Goal: Information Seeking & Learning: Learn about a topic

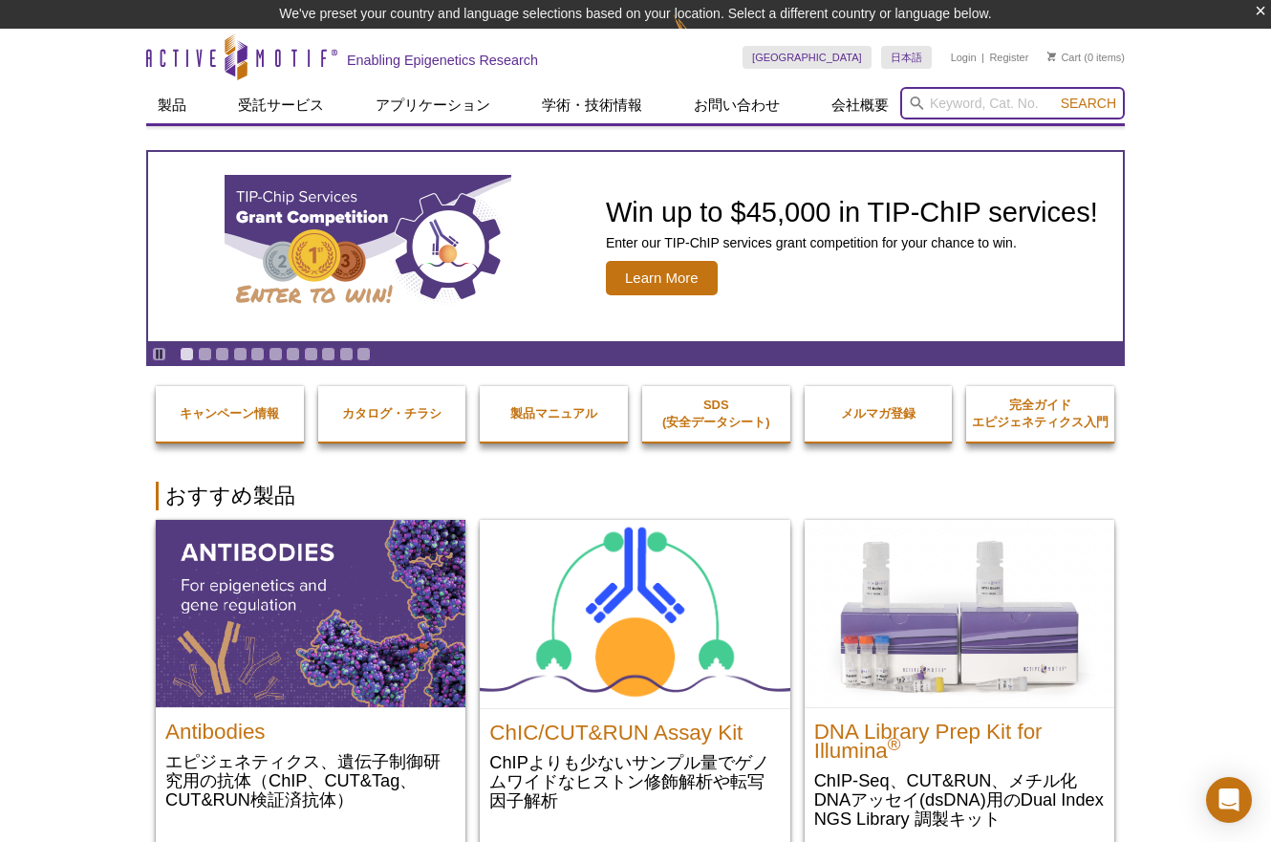
click at [990, 101] on input "search" at bounding box center [1012, 103] width 225 height 32
paste input "61648"
type input "61648"
click at [1055, 95] on button "Search" at bounding box center [1088, 103] width 67 height 17
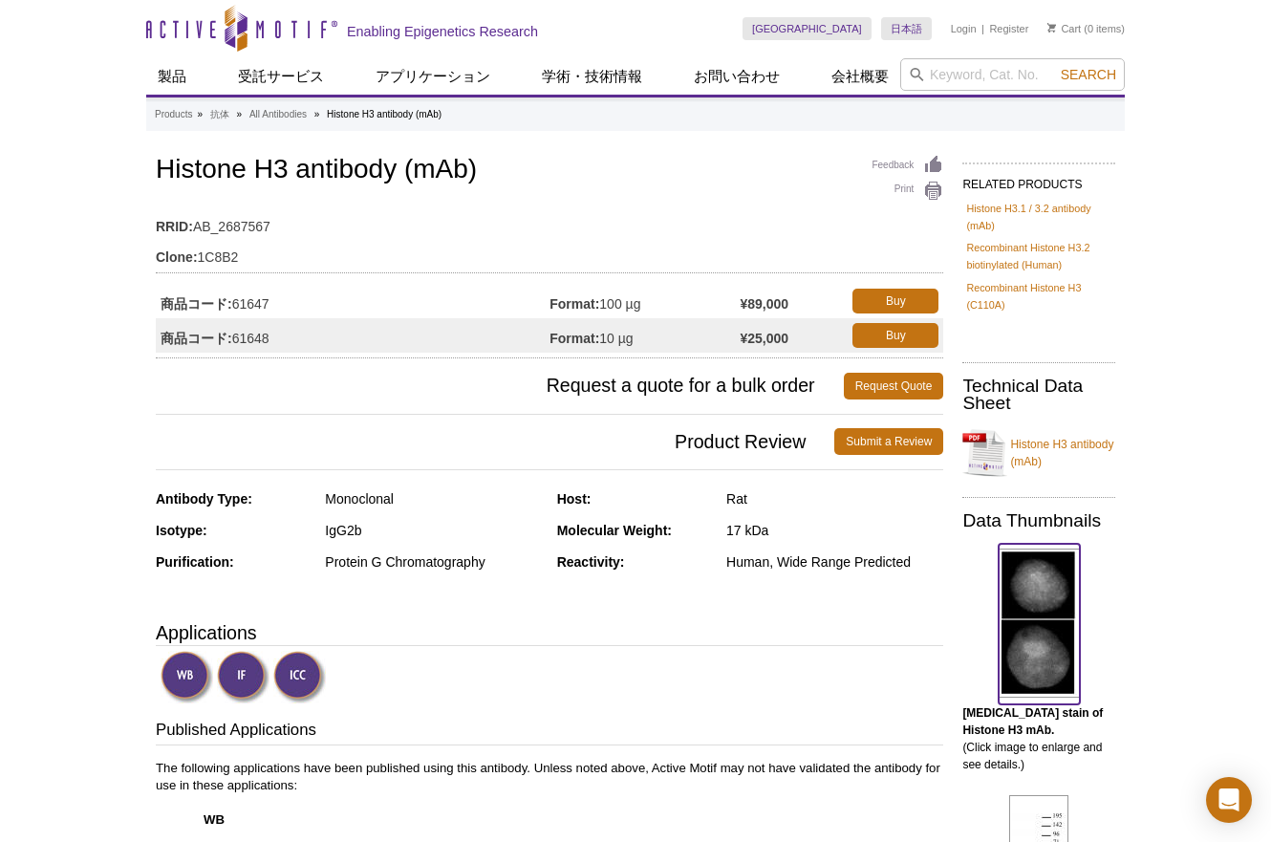
click at [1036, 579] on img at bounding box center [1039, 623] width 81 height 149
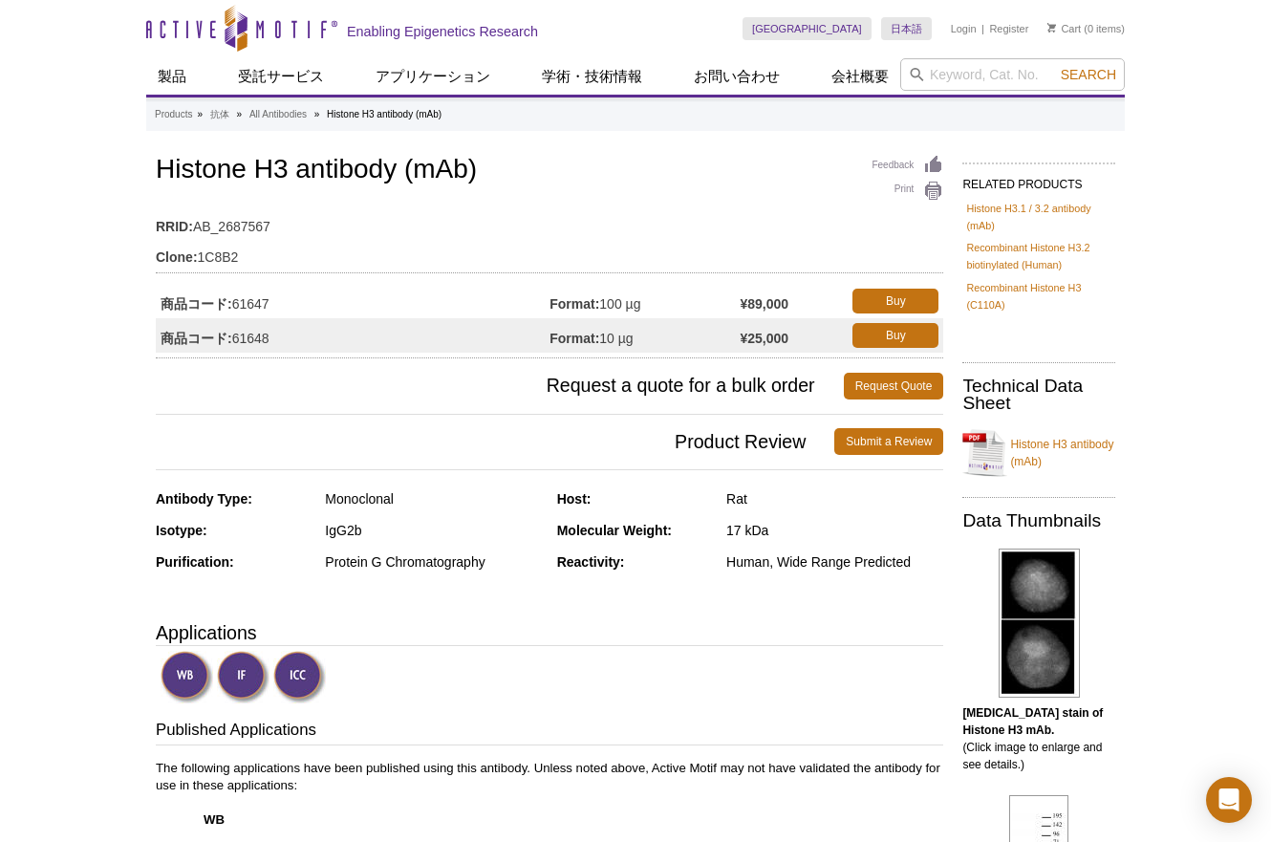
click at [564, 651] on div at bounding box center [552, 679] width 783 height 56
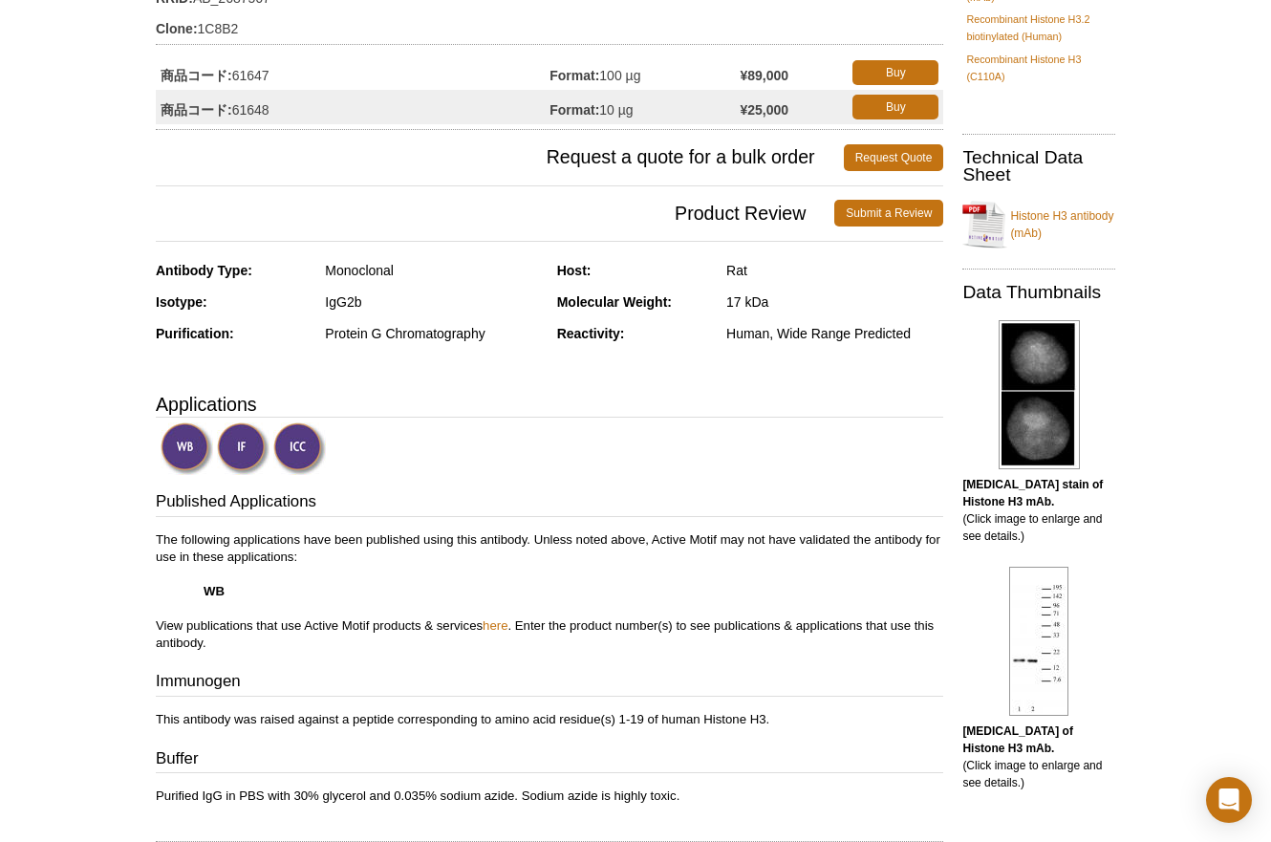
scroll to position [229, 0]
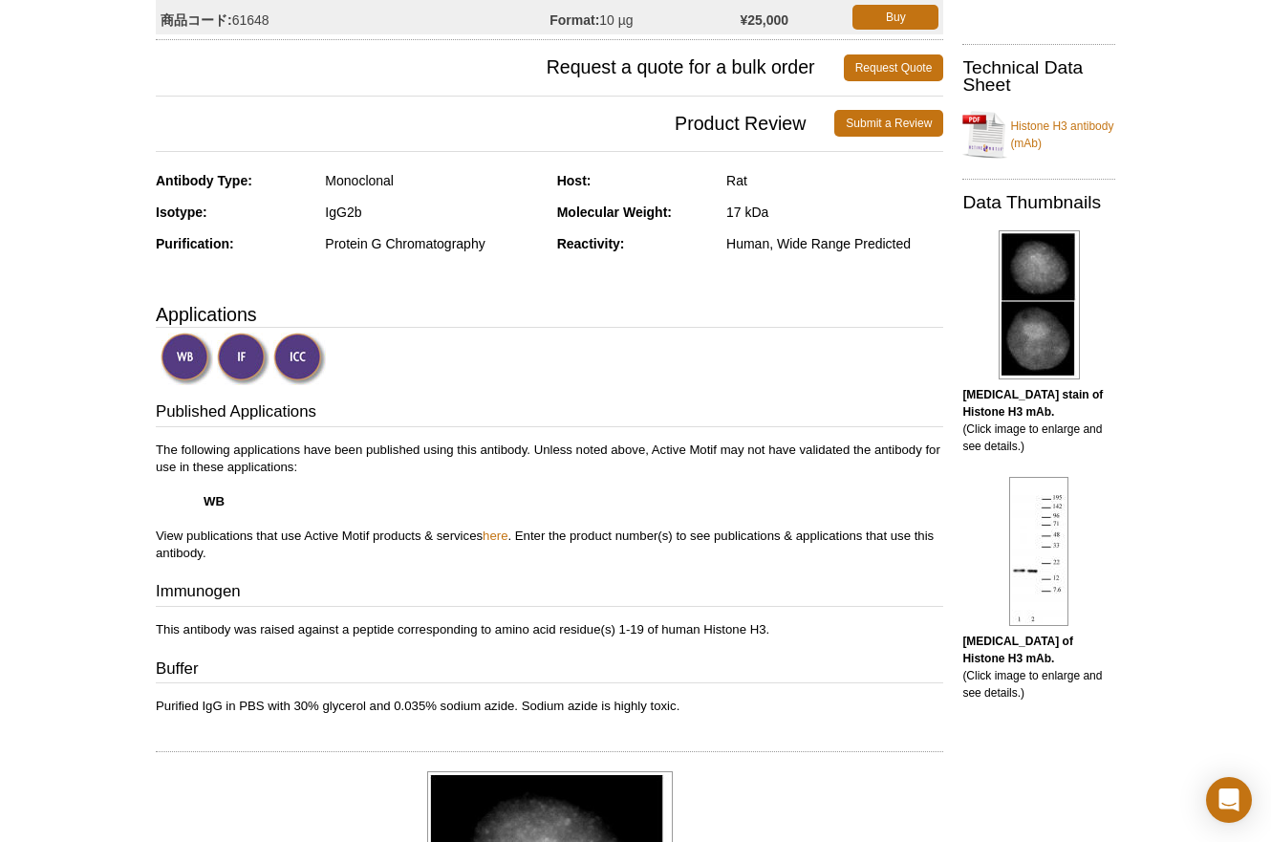
scroll to position [0, 0]
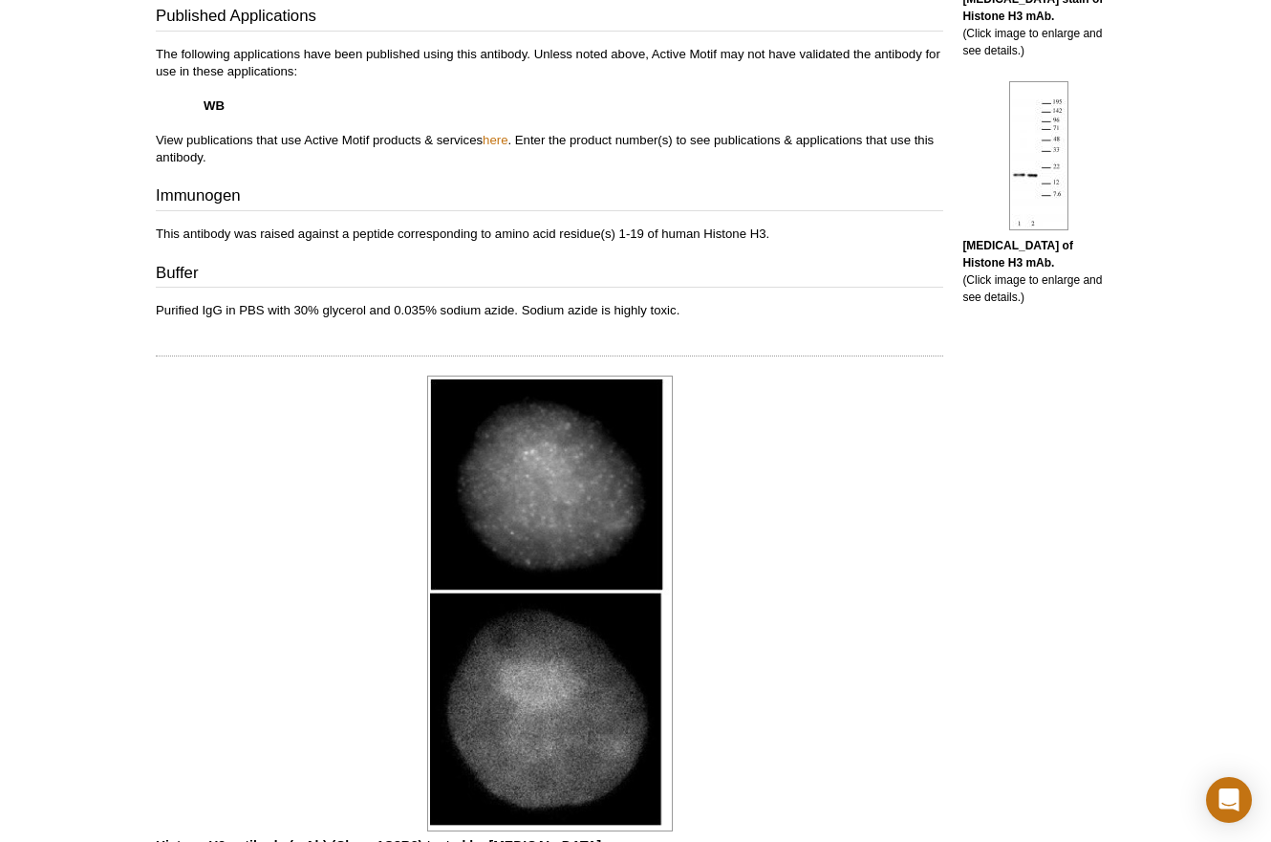
scroll to position [715, 0]
click at [566, 674] on img at bounding box center [550, 603] width 246 height 456
click at [559, 677] on img at bounding box center [550, 603] width 246 height 456
click at [551, 677] on img at bounding box center [550, 603] width 246 height 456
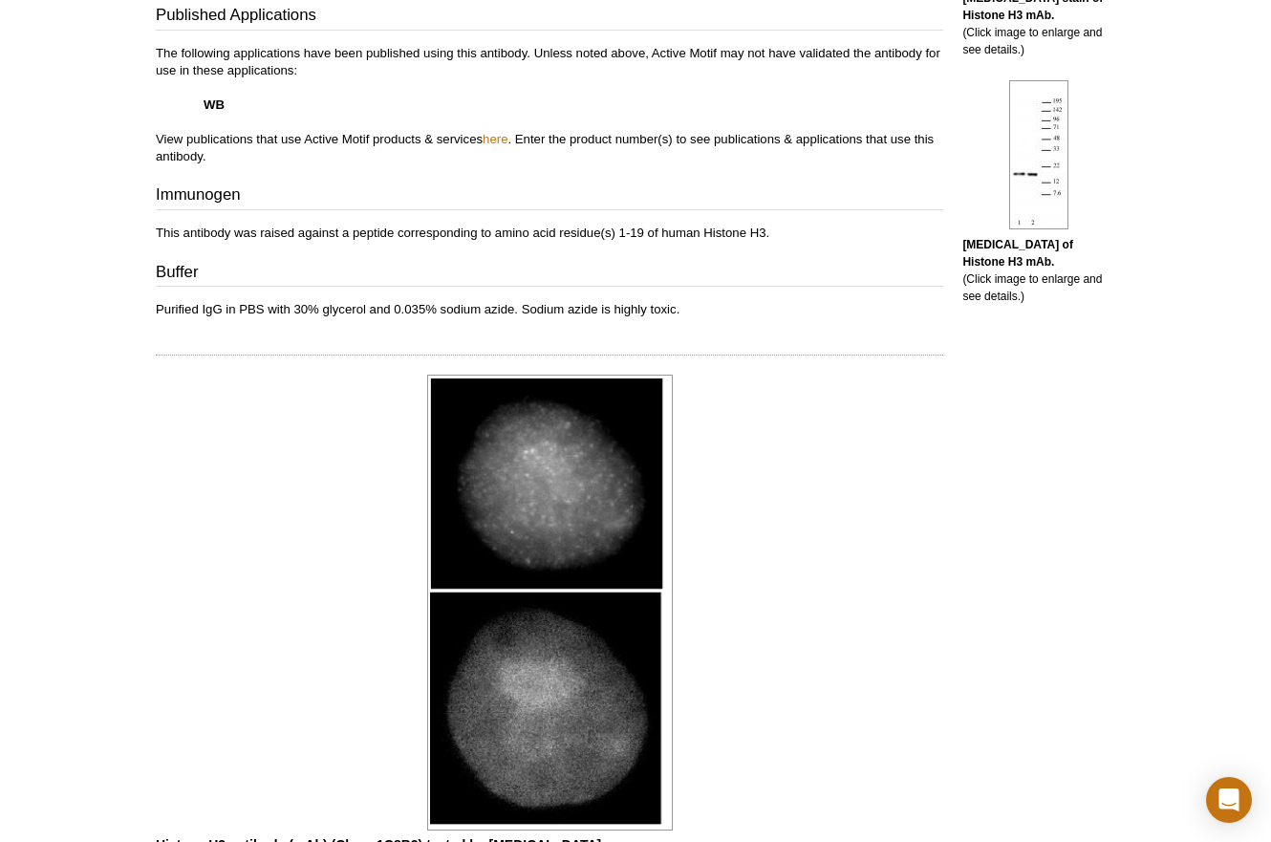
click at [546, 534] on img at bounding box center [550, 603] width 246 height 456
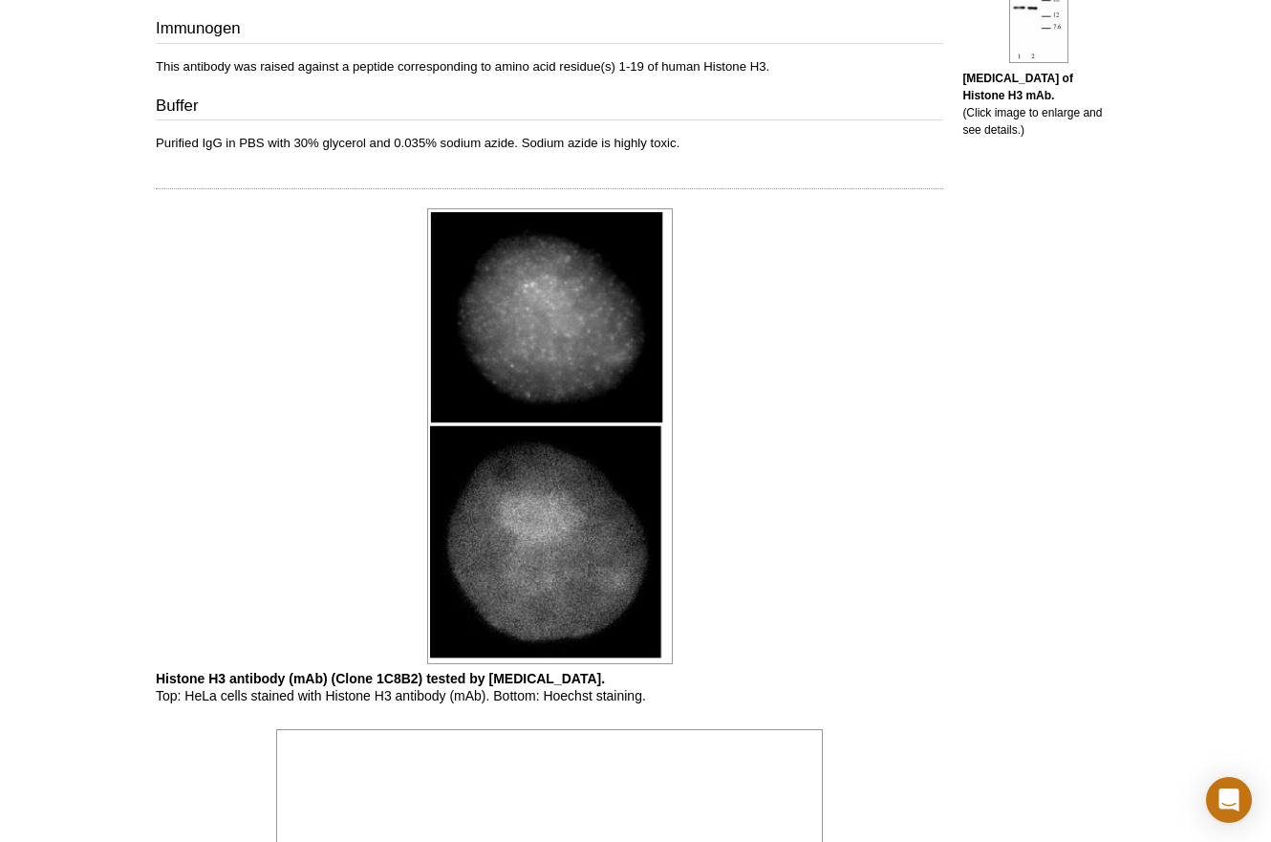
click at [546, 489] on img at bounding box center [550, 436] width 246 height 456
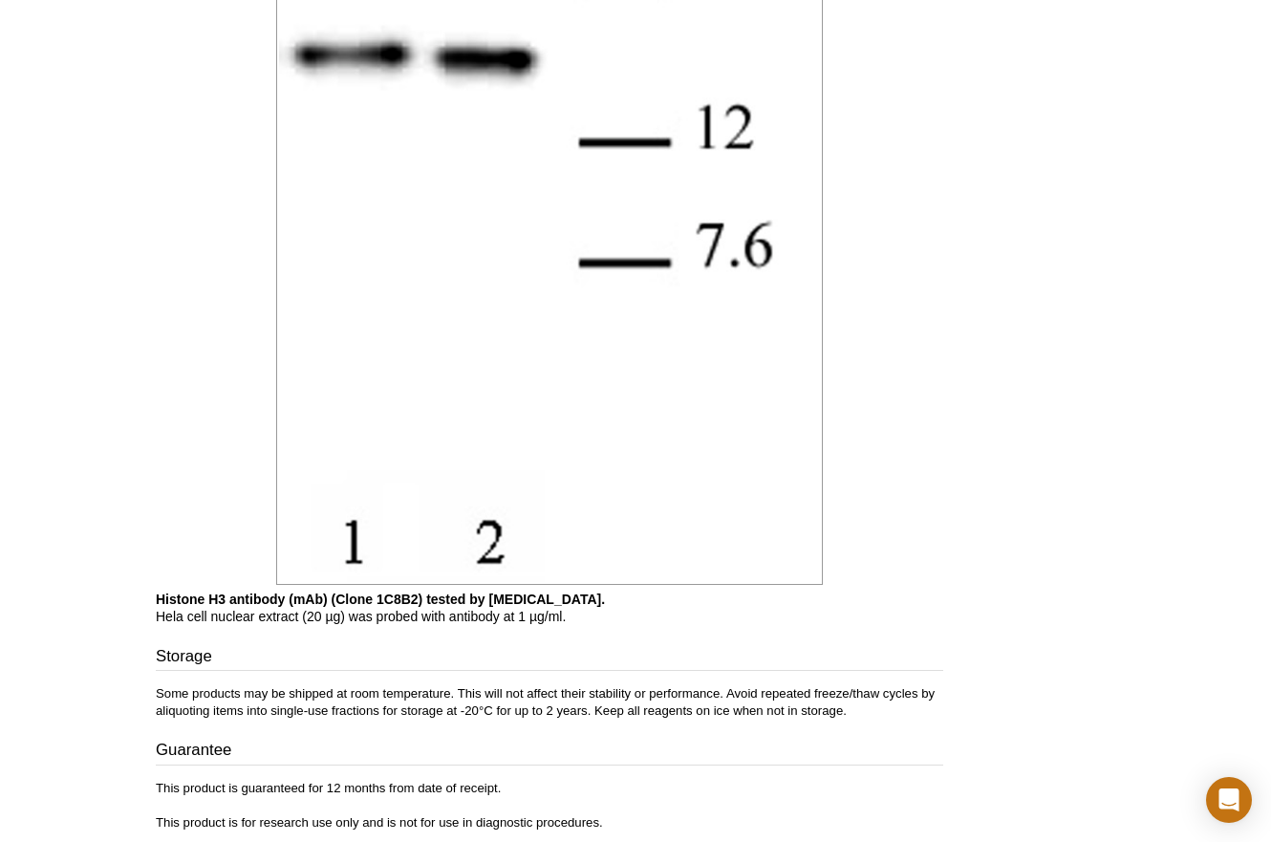
scroll to position [2482, 0]
